Goal: Transaction & Acquisition: Obtain resource

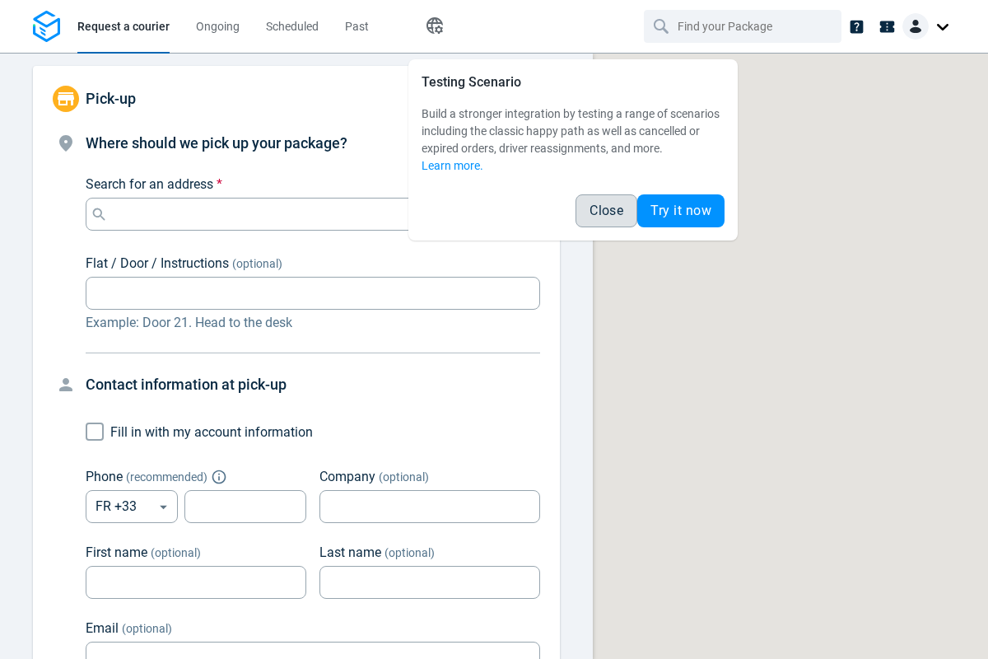
click at [606, 211] on span "Close" at bounding box center [607, 210] width 34 height 13
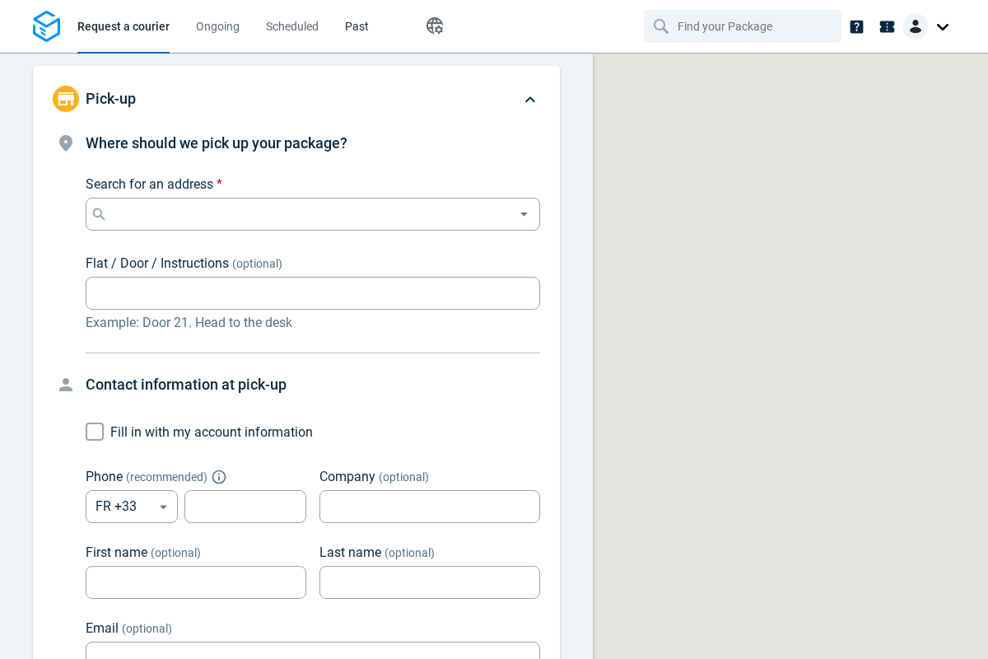
click at [357, 26] on span "Past" at bounding box center [357, 26] width 24 height 13
